Goal: Check status: Check status

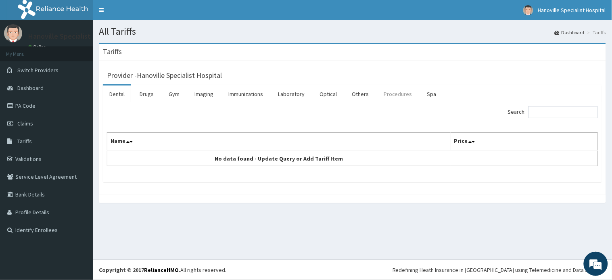
click at [397, 88] on link "Procedures" at bounding box center [398, 94] width 42 height 17
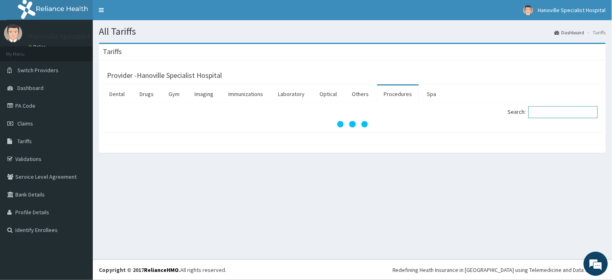
click at [545, 108] on input "Search:" at bounding box center [563, 112] width 69 height 12
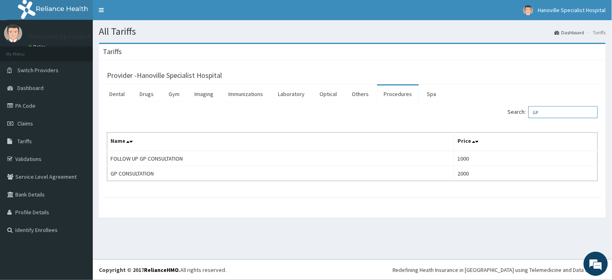
type input "G"
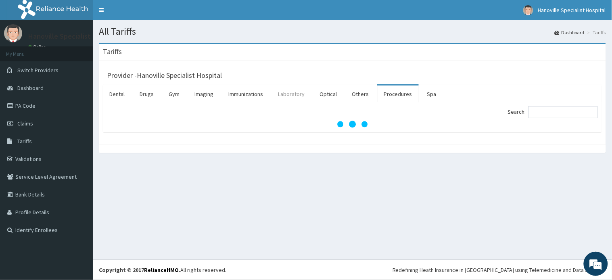
click at [300, 90] on link "Laboratory" at bounding box center [292, 94] width 40 height 17
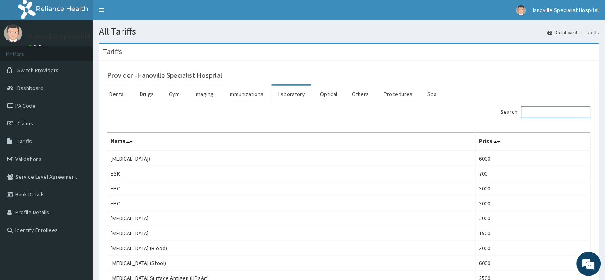
click at [538, 107] on input "Search:" at bounding box center [555, 112] width 69 height 12
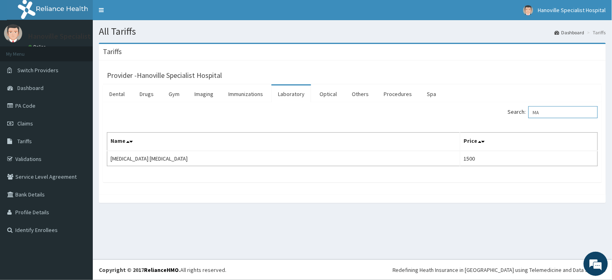
type input "M"
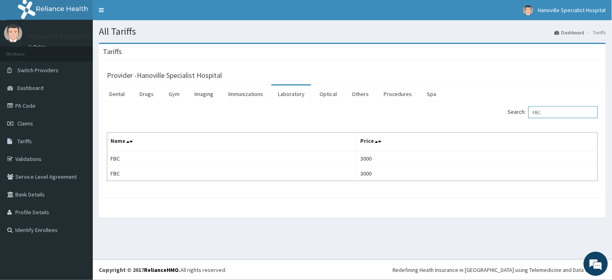
click at [538, 107] on input "FBC" at bounding box center [563, 112] width 69 height 12
type input "FBC"
click at [394, 97] on link "Procedures" at bounding box center [398, 94] width 42 height 17
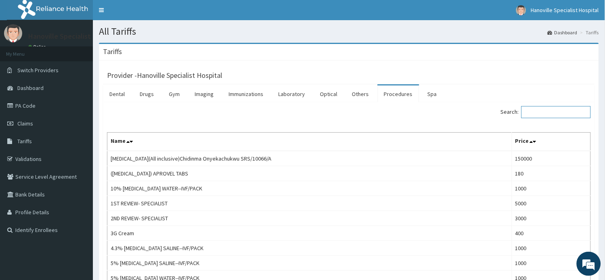
click at [531, 110] on input "Search:" at bounding box center [555, 112] width 69 height 12
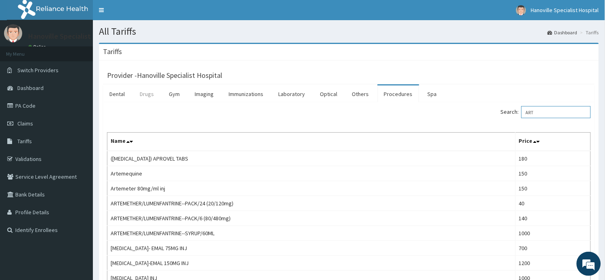
type input "ART"
click at [146, 98] on link "Drugs" at bounding box center [146, 94] width 27 height 17
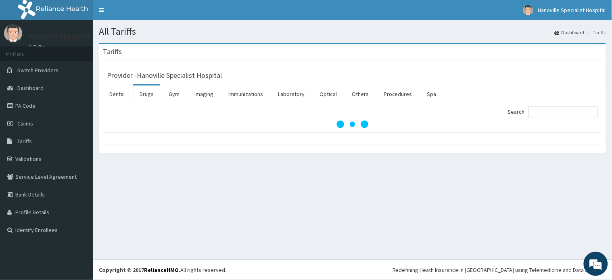
click at [146, 98] on link "Drugs" at bounding box center [146, 94] width 27 height 17
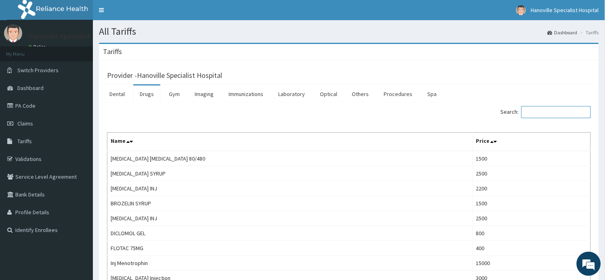
click at [533, 110] on input "Search:" at bounding box center [555, 112] width 69 height 12
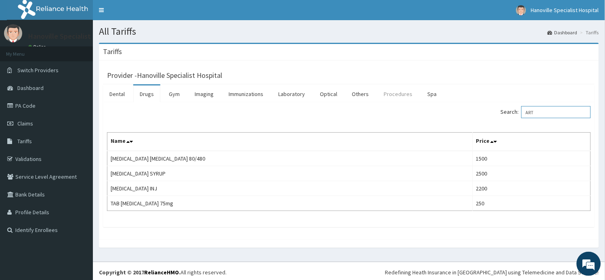
type input "ART"
click at [392, 94] on link "Procedures" at bounding box center [398, 94] width 42 height 17
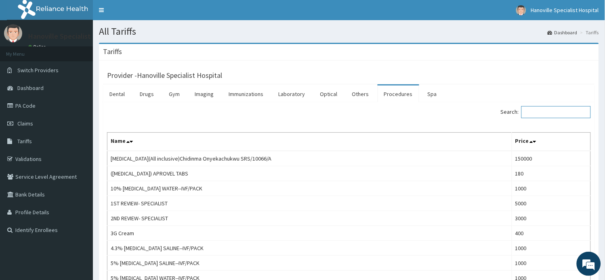
click at [538, 116] on input "Search:" at bounding box center [555, 112] width 69 height 12
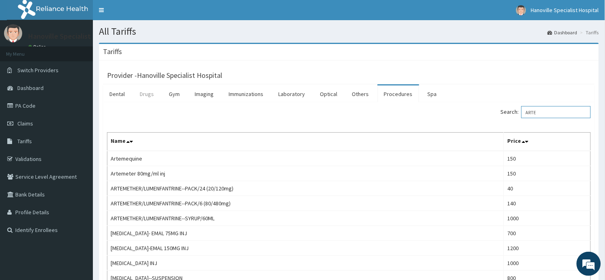
type input "ARTE"
click at [142, 93] on link "Drugs" at bounding box center [146, 94] width 27 height 17
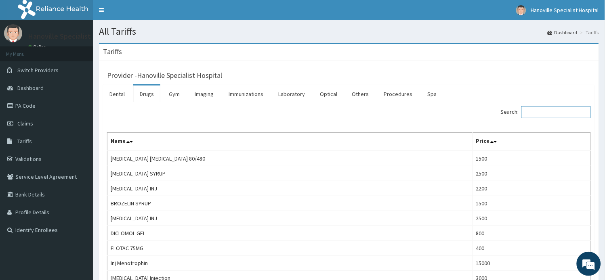
click at [548, 114] on input "Search:" at bounding box center [555, 112] width 69 height 12
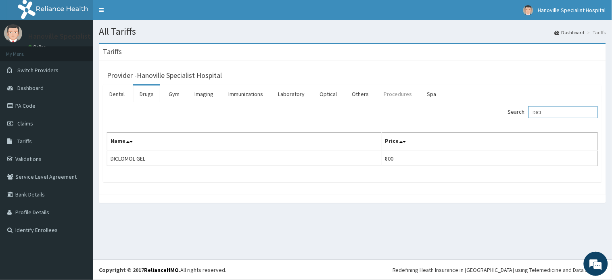
type input "DICL"
click at [402, 94] on link "Procedures" at bounding box center [398, 94] width 42 height 17
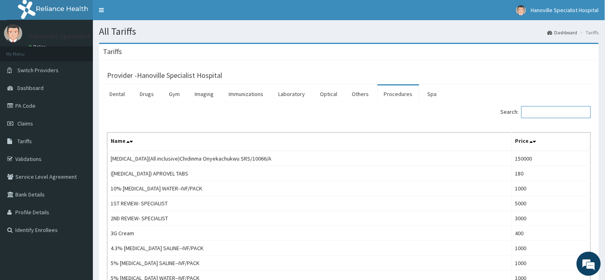
click at [532, 109] on input "Search:" at bounding box center [555, 112] width 69 height 12
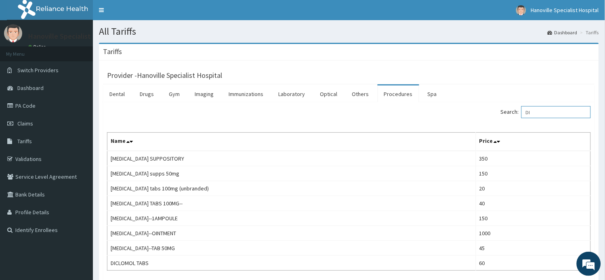
type input "D"
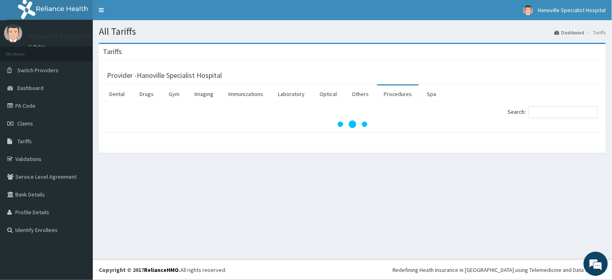
click at [428, 139] on div "Provider - Hanoville Specialist Hospital Dental Drugs Gym Imaging Immunizations…" at bounding box center [352, 103] width 507 height 84
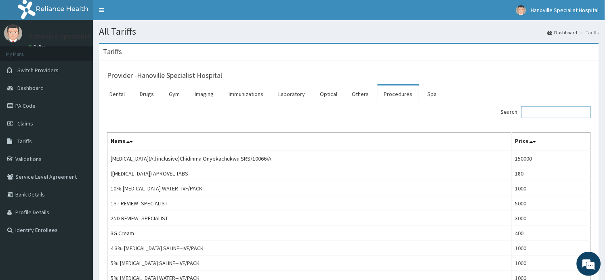
click at [555, 115] on input "Search:" at bounding box center [555, 112] width 69 height 12
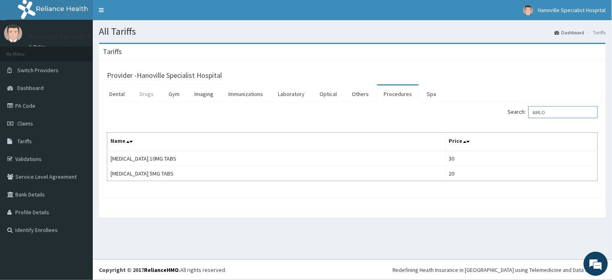
type input "AMLO"
click at [142, 93] on link "Drugs" at bounding box center [146, 94] width 27 height 17
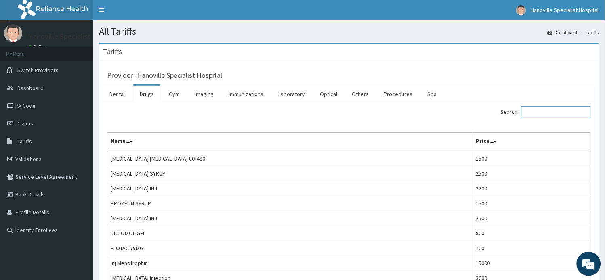
click at [532, 113] on input "Search:" at bounding box center [555, 112] width 69 height 12
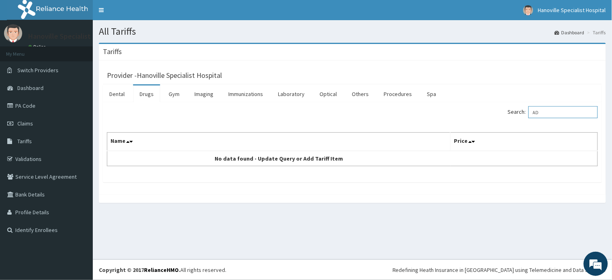
type input "A"
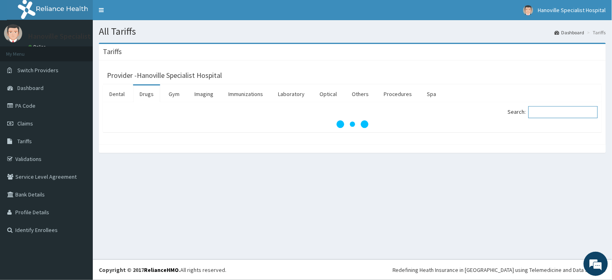
type input "A"
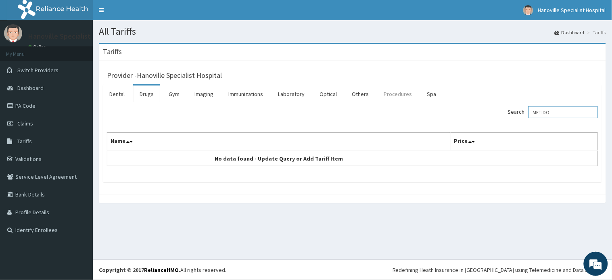
type input "METIDO"
click at [401, 95] on link "Procedures" at bounding box center [398, 94] width 42 height 17
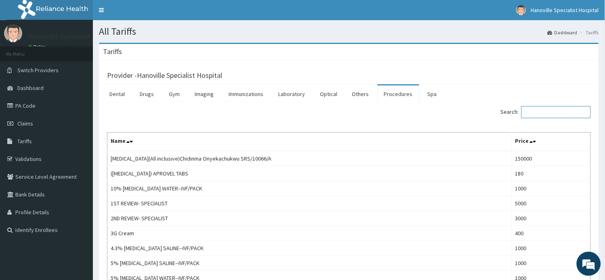
click at [533, 111] on input "Search:" at bounding box center [555, 112] width 69 height 12
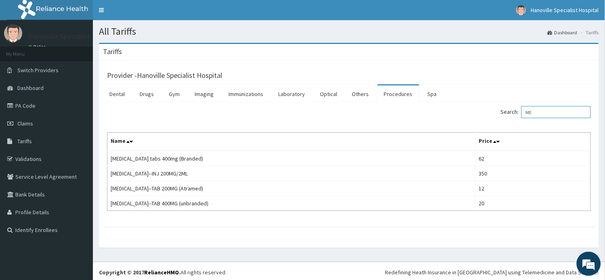
type input "M"
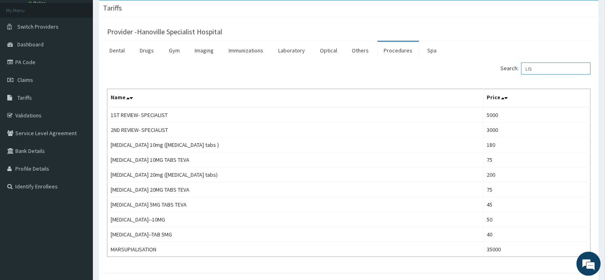
scroll to position [45, 0]
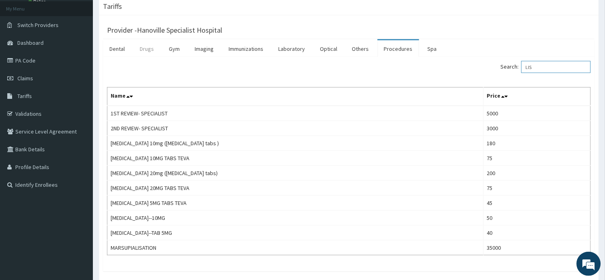
type input "LIS"
click at [145, 46] on link "Drugs" at bounding box center [146, 48] width 27 height 17
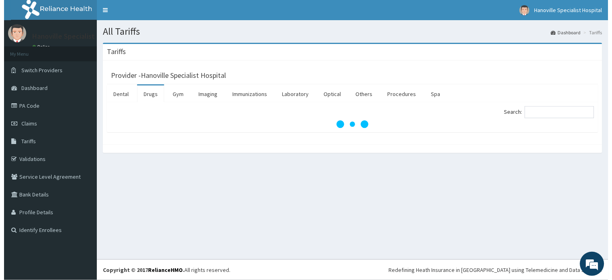
scroll to position [0, 0]
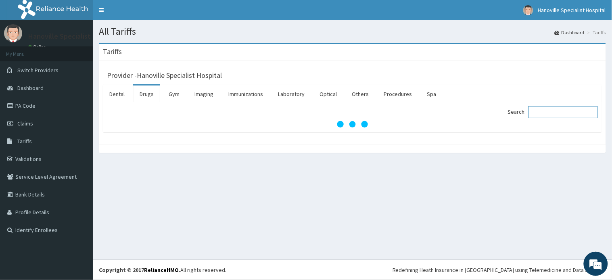
click at [537, 111] on input "Search:" at bounding box center [563, 112] width 69 height 12
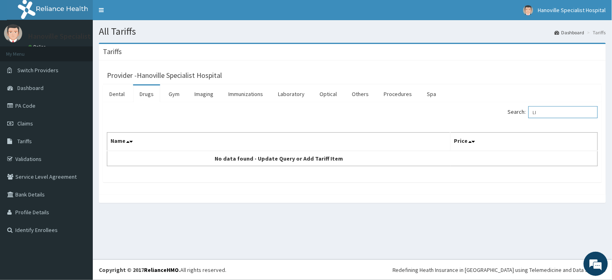
type input "L"
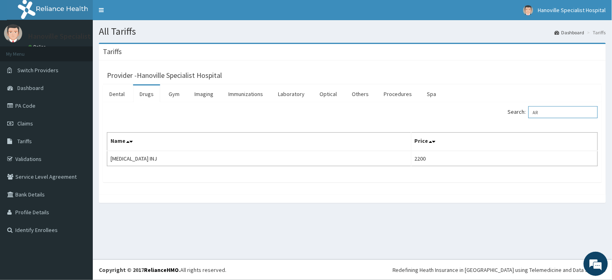
type input "A"
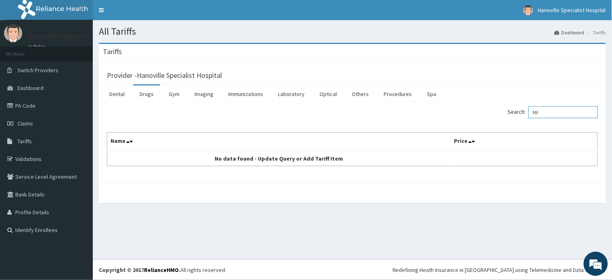
type input "M"
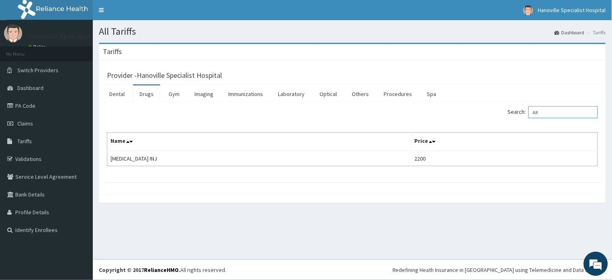
type input "A"
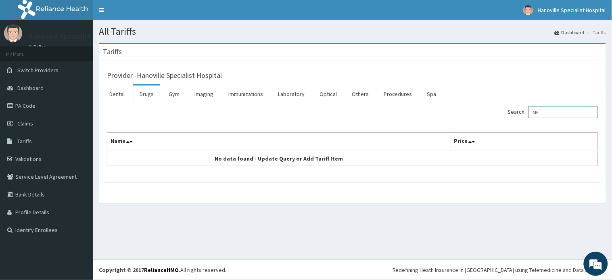
type input "M"
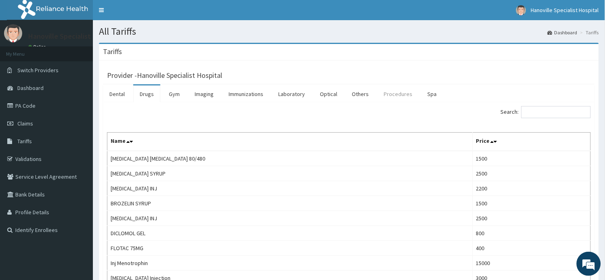
click at [392, 90] on link "Procedures" at bounding box center [398, 94] width 42 height 17
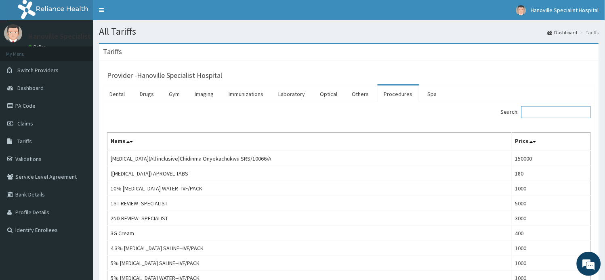
click at [544, 110] on input "Search:" at bounding box center [555, 112] width 69 height 12
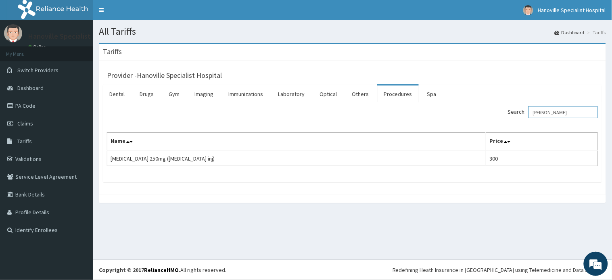
click at [535, 108] on input "ALDO" at bounding box center [563, 112] width 69 height 12
type input "ALDO"
click at [2, 124] on link "Claims" at bounding box center [46, 124] width 93 height 18
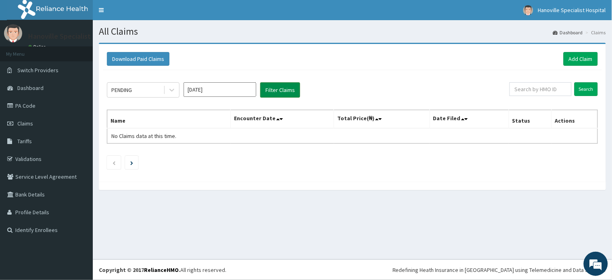
click at [283, 82] on button "Filter Claims" at bounding box center [280, 89] width 40 height 15
click at [63, 119] on link "Claims" at bounding box center [46, 124] width 93 height 18
click at [172, 90] on icon at bounding box center [172, 90] width 5 height 3
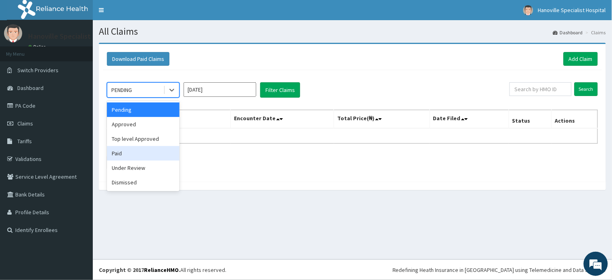
click at [166, 151] on div "Paid" at bounding box center [143, 153] width 73 height 15
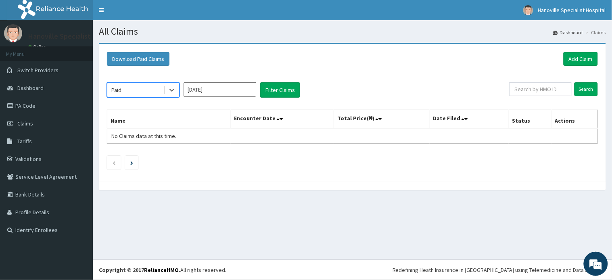
click at [243, 89] on input "Sep 2025" at bounding box center [220, 89] width 73 height 15
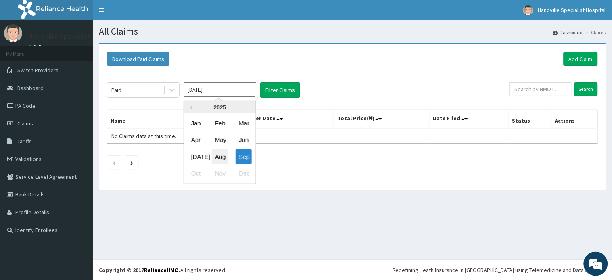
click at [221, 152] on div "Aug" at bounding box center [220, 156] width 16 height 15
type input "Aug 2025"
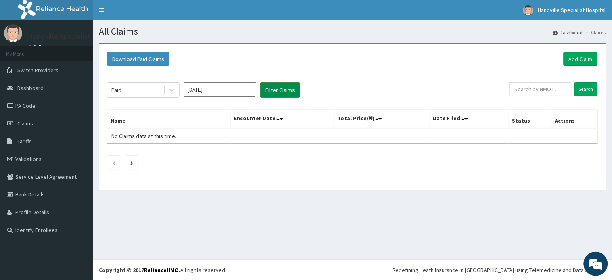
click at [273, 96] on button "Filter Claims" at bounding box center [280, 89] width 40 height 15
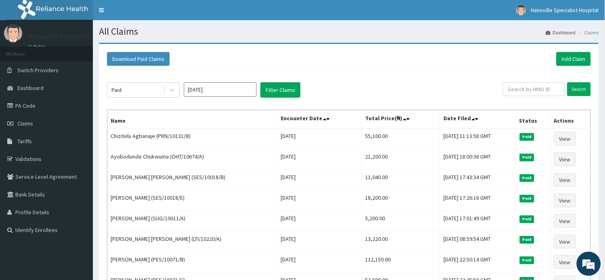
click at [211, 94] on input "Aug 2025" at bounding box center [220, 89] width 73 height 15
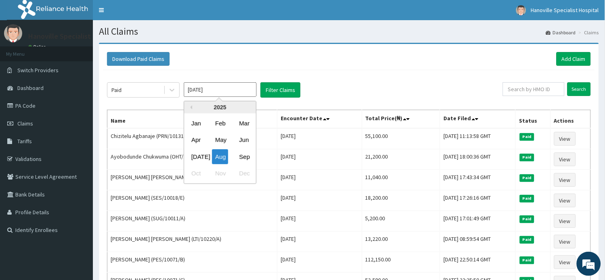
click at [247, 59] on div "Download Paid Claims Add Claim" at bounding box center [349, 59] width 484 height 14
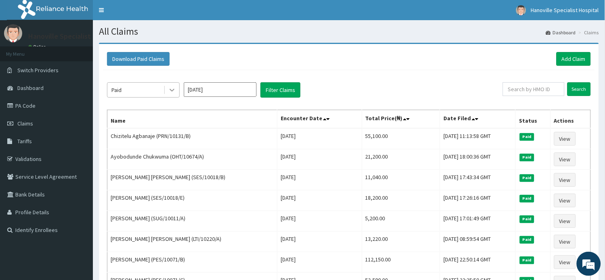
click at [169, 91] on icon at bounding box center [172, 90] width 8 height 8
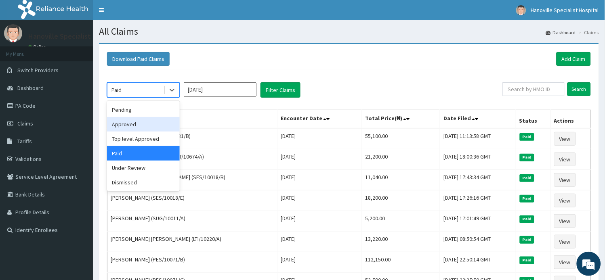
click at [159, 122] on div "Approved" at bounding box center [143, 124] width 73 height 15
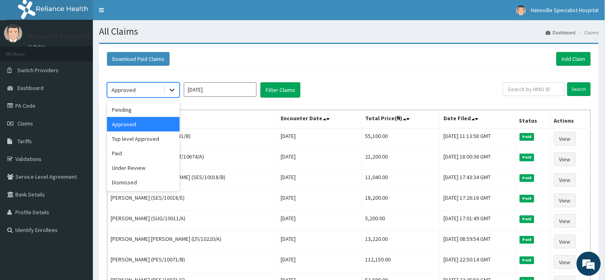
click at [174, 88] on icon at bounding box center [172, 90] width 8 height 8
click at [160, 108] on div "Pending" at bounding box center [143, 110] width 73 height 15
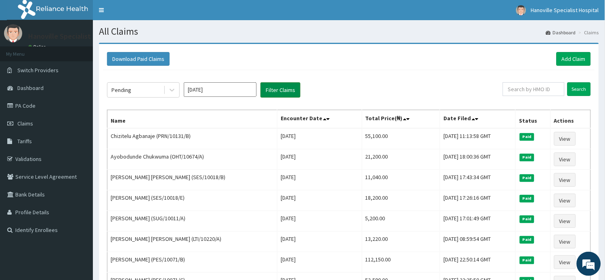
click at [270, 87] on button "Filter Claims" at bounding box center [280, 89] width 40 height 15
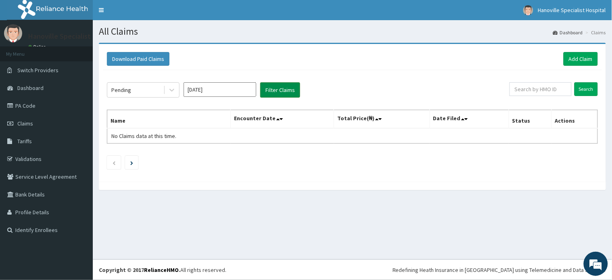
click at [270, 87] on button "Filter Claims" at bounding box center [280, 89] width 40 height 15
click at [171, 89] on icon at bounding box center [172, 90] width 8 height 8
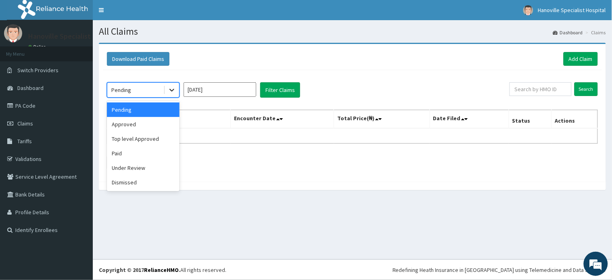
click at [171, 89] on icon at bounding box center [172, 90] width 8 height 8
click at [171, 88] on icon at bounding box center [172, 90] width 8 height 8
click at [155, 142] on div "Top level Approved" at bounding box center [143, 139] width 73 height 15
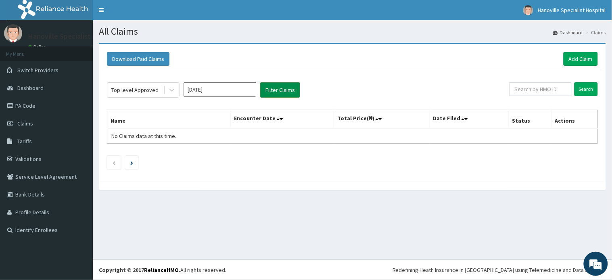
click at [275, 88] on button "Filter Claims" at bounding box center [280, 89] width 40 height 15
click at [170, 88] on icon at bounding box center [172, 90] width 8 height 8
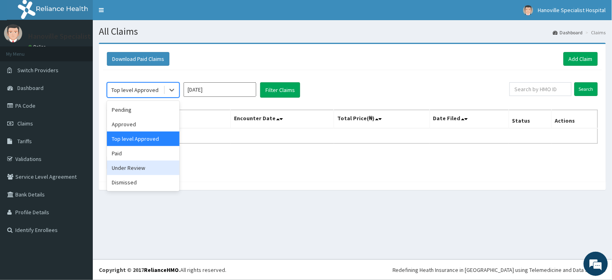
click at [142, 165] on div "Under Review" at bounding box center [143, 168] width 73 height 15
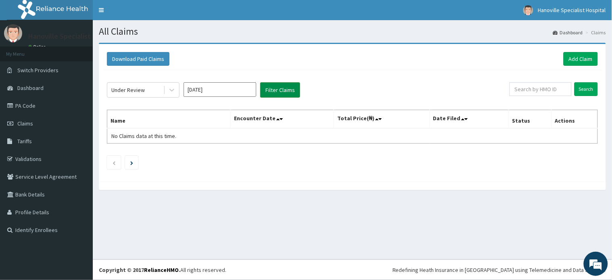
click at [281, 87] on button "Filter Claims" at bounding box center [280, 89] width 40 height 15
click at [171, 89] on icon at bounding box center [172, 90] width 8 height 8
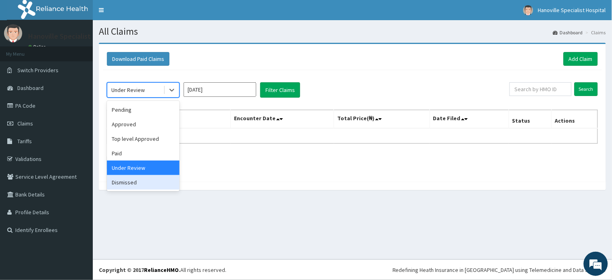
click at [132, 182] on div "Dismissed" at bounding box center [143, 182] width 73 height 15
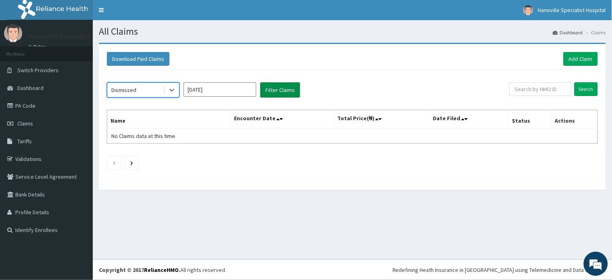
click at [280, 87] on button "Filter Claims" at bounding box center [280, 89] width 40 height 15
